Goal: Navigation & Orientation: Find specific page/section

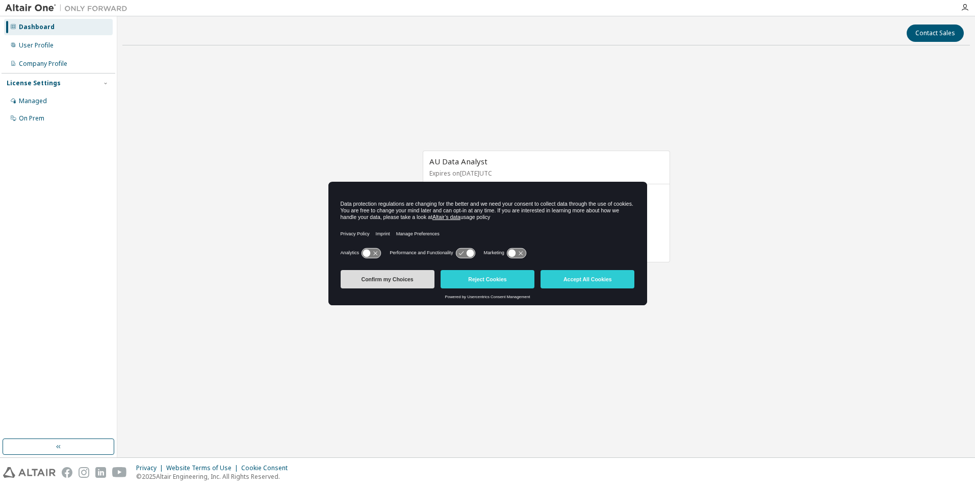
click at [392, 280] on button "Confirm my Choices" at bounding box center [388, 279] width 94 height 18
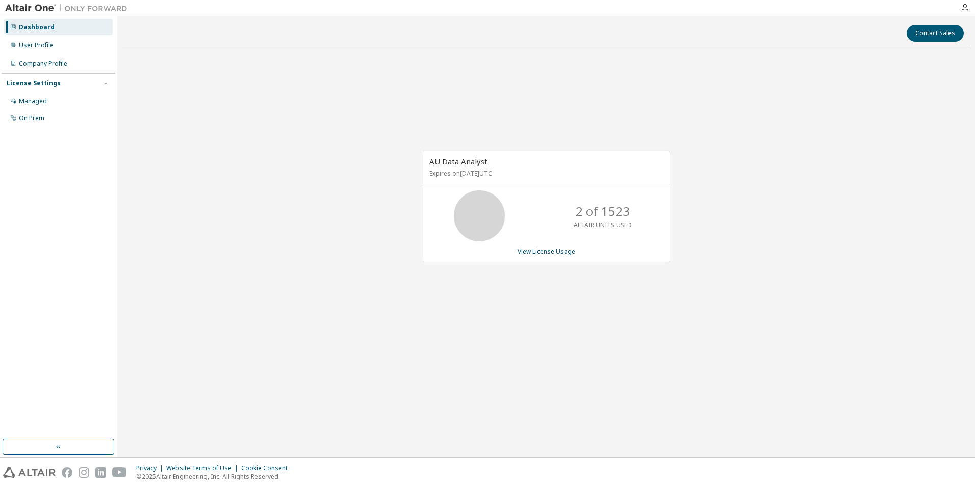
click at [621, 212] on p "2 of 1523" at bounding box center [603, 211] width 54 height 17
click at [24, 44] on div "User Profile" at bounding box center [36, 45] width 35 height 8
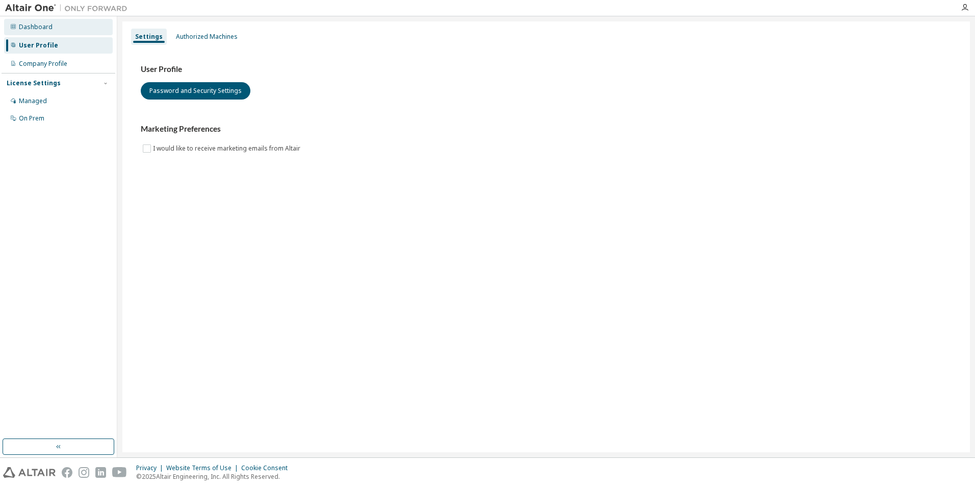
click at [39, 26] on div "Dashboard" at bounding box center [36, 27] width 34 height 8
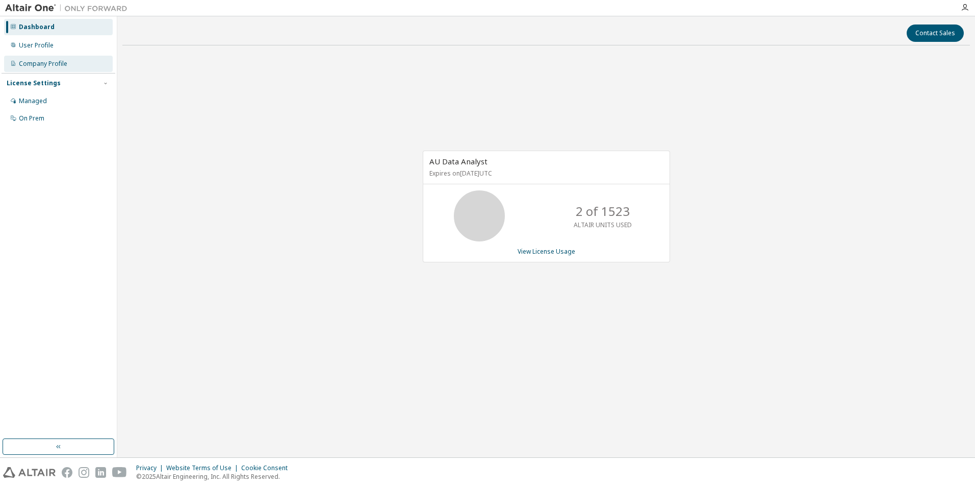
click at [34, 65] on div "Company Profile" at bounding box center [43, 64] width 48 height 8
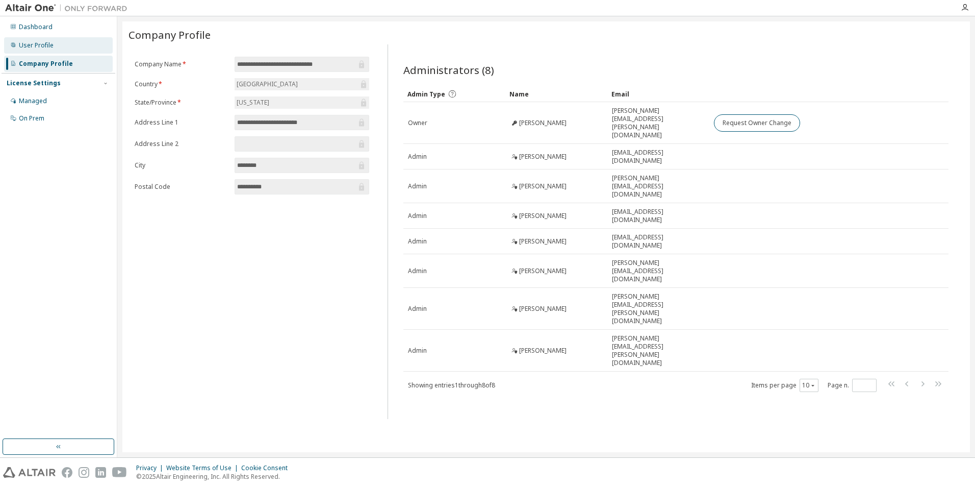
click at [37, 46] on div "User Profile" at bounding box center [36, 45] width 35 height 8
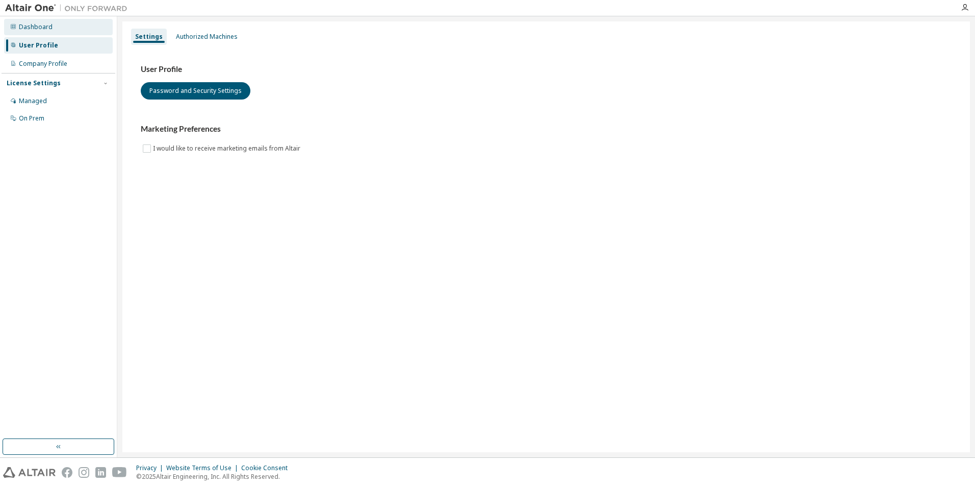
click at [37, 28] on div "Dashboard" at bounding box center [36, 27] width 34 height 8
